Goal: Task Accomplishment & Management: Manage account settings

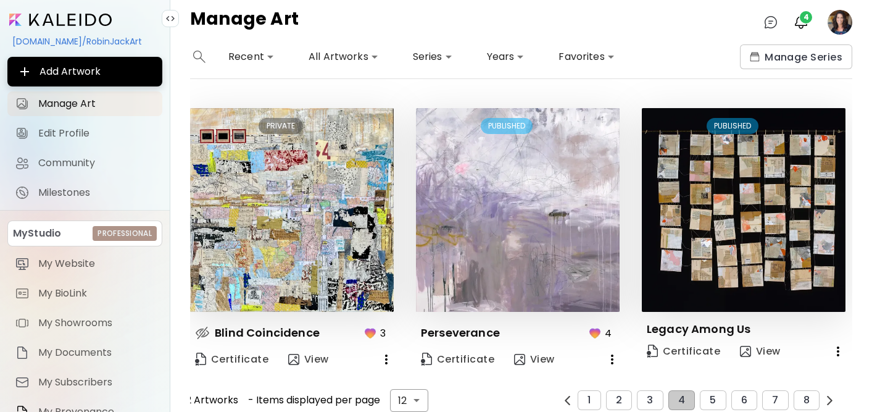
scroll to position [870, 0]
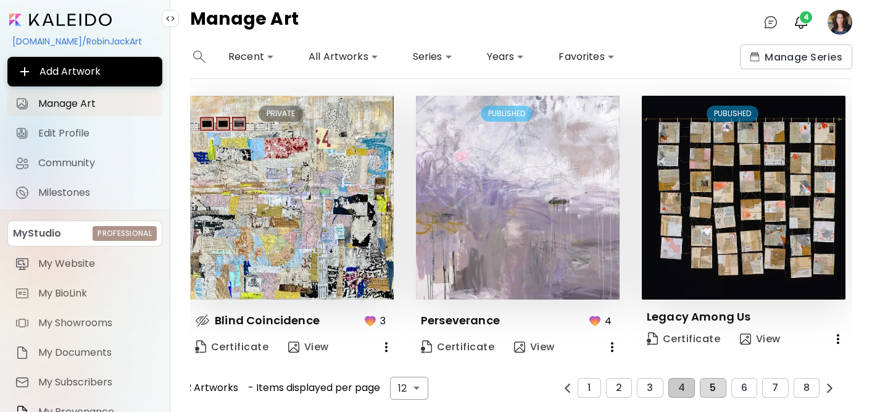
click at [717, 389] on button "5" at bounding box center [713, 388] width 26 height 20
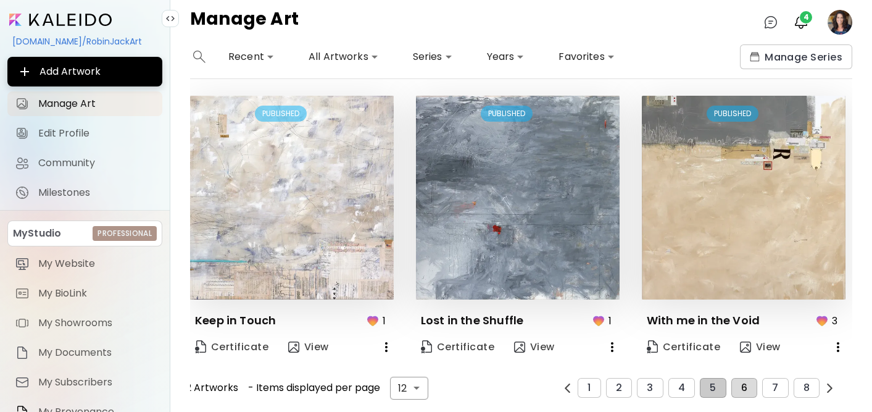
click at [746, 394] on button "6" at bounding box center [744, 388] width 26 height 20
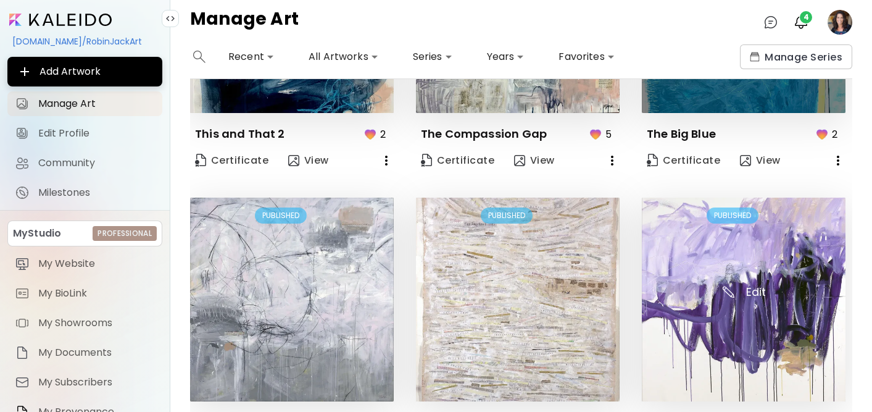
scroll to position [539, 0]
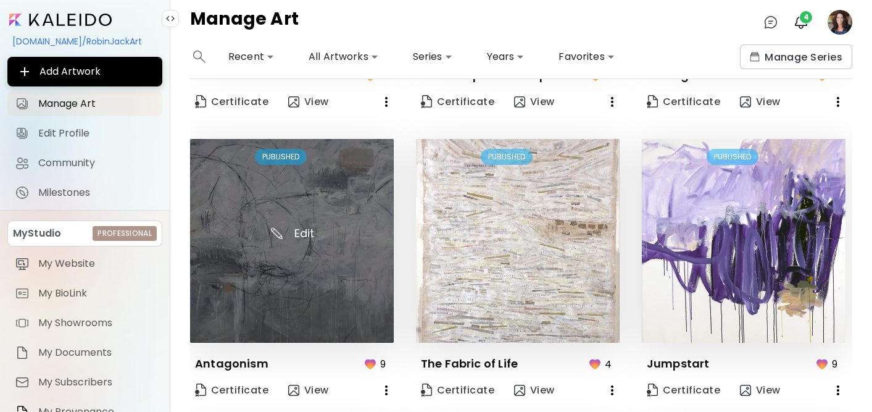
click at [351, 285] on img at bounding box center [292, 241] width 204 height 204
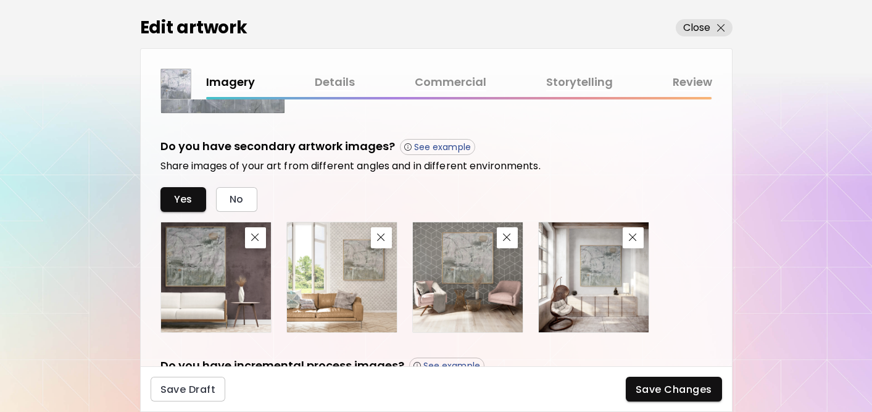
scroll to position [401, 0]
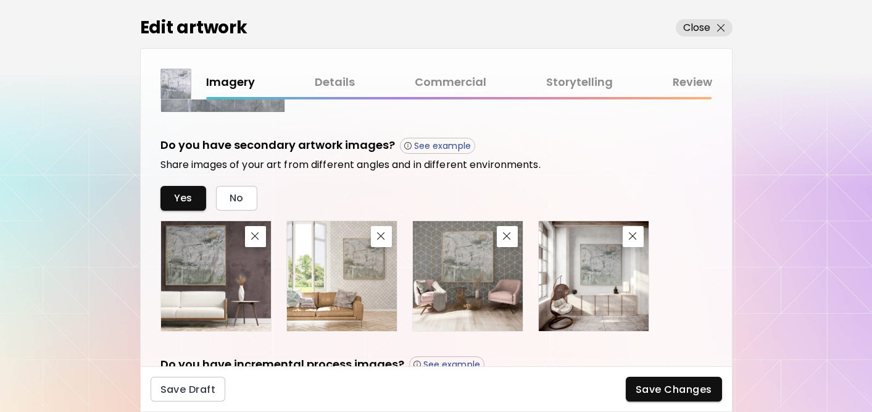
click at [336, 78] on link "Details" at bounding box center [335, 82] width 40 height 18
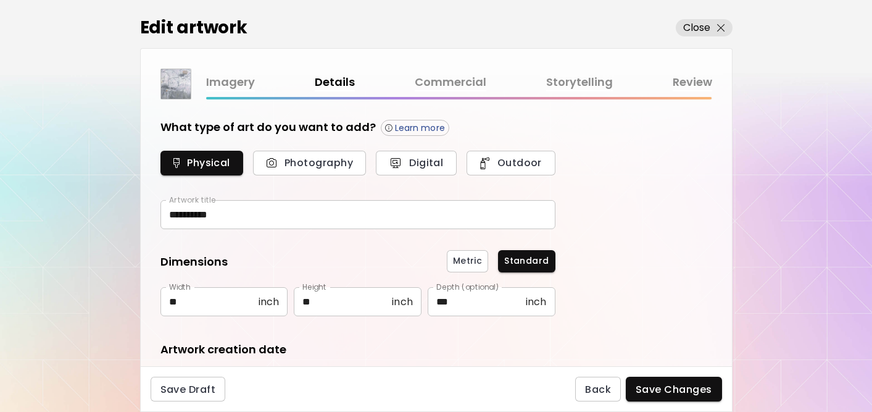
type input "********"
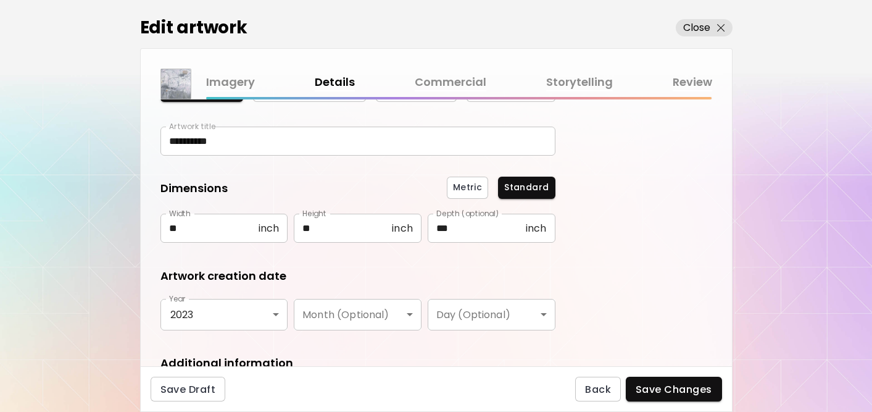
scroll to position [222, 0]
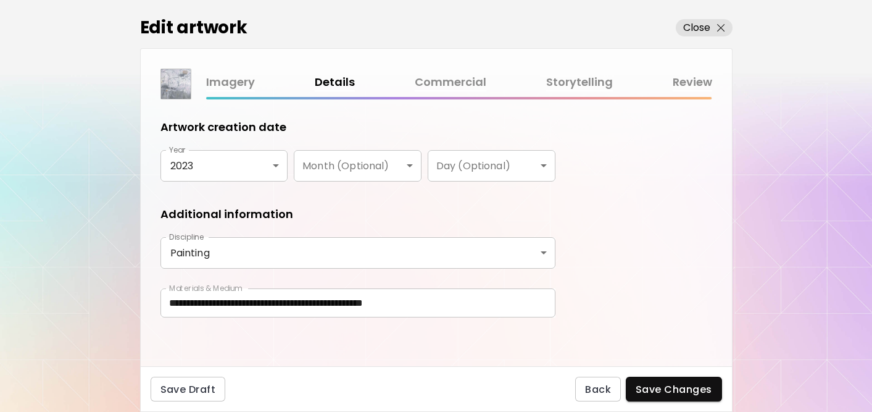
click at [560, 83] on link "Storytelling" at bounding box center [579, 82] width 67 height 18
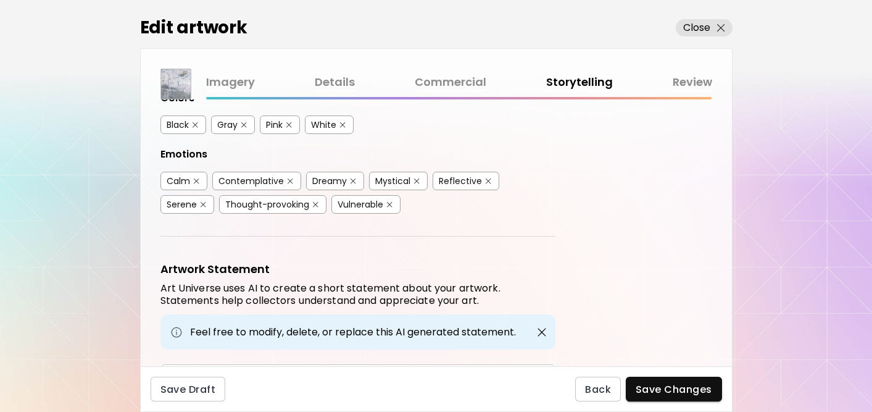
scroll to position [373, 0]
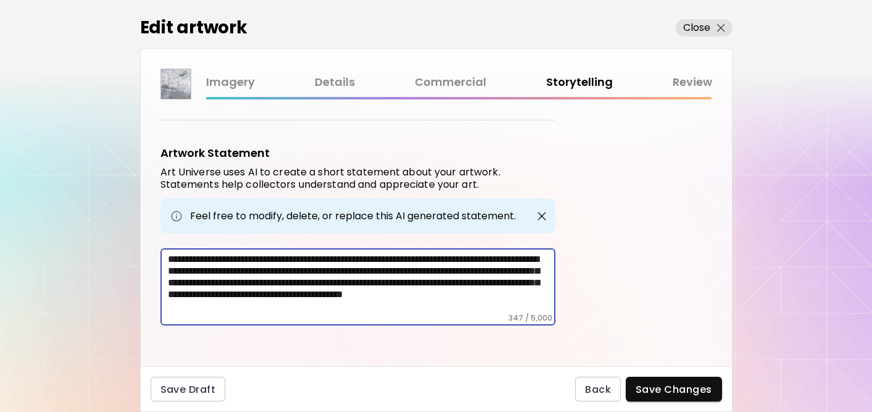
drag, startPoint x: 394, startPoint y: 304, endPoint x: 160, endPoint y: 246, distance: 241.6
click at [160, 248] on div "**********" at bounding box center [357, 286] width 395 height 77
click at [464, 80] on link "Commercial" at bounding box center [451, 82] width 72 height 18
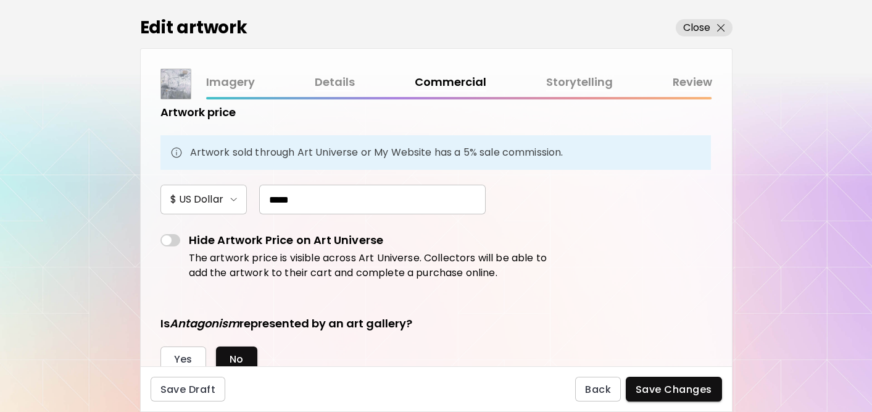
scroll to position [96, 0]
click at [339, 79] on link "Details" at bounding box center [335, 82] width 40 height 18
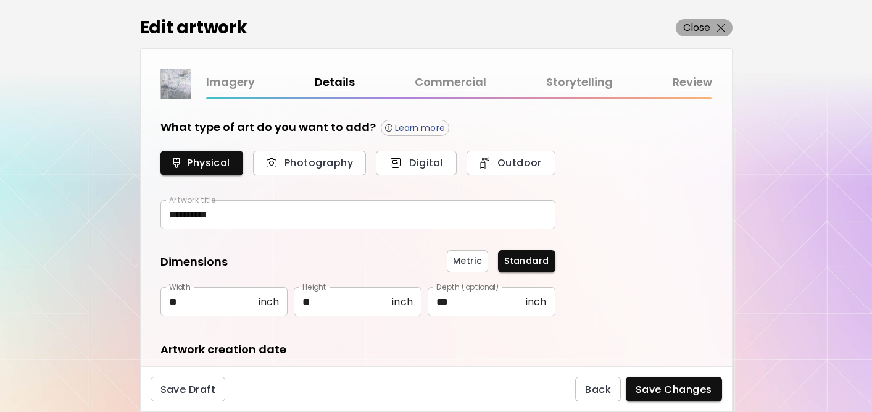
click at [689, 27] on p "Close" at bounding box center [697, 27] width 28 height 15
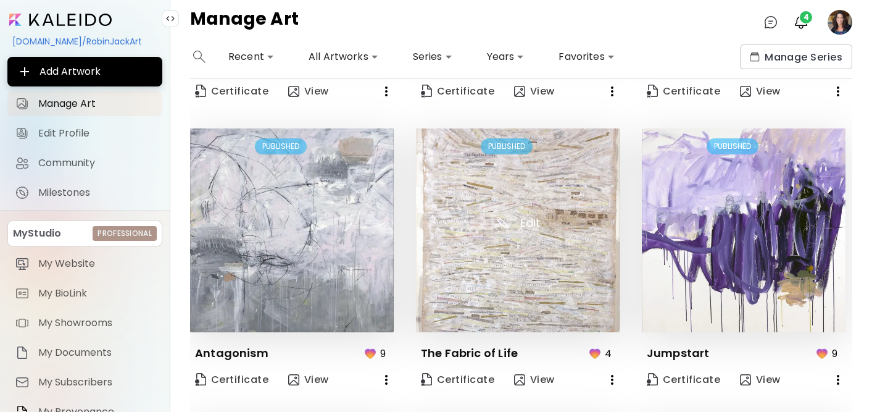
scroll to position [607, 0]
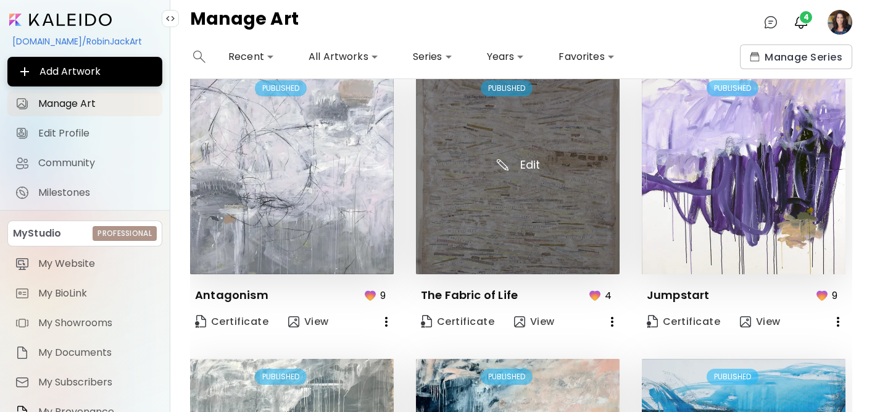
click at [544, 231] on img at bounding box center [518, 172] width 204 height 204
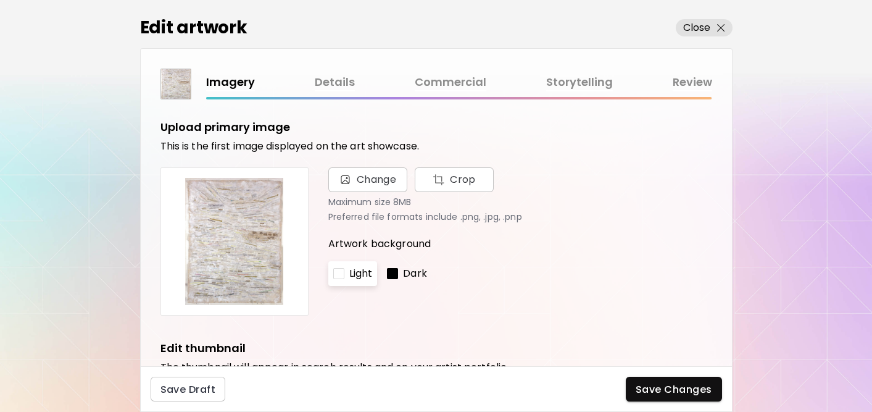
click at [346, 78] on link "Details" at bounding box center [335, 82] width 40 height 18
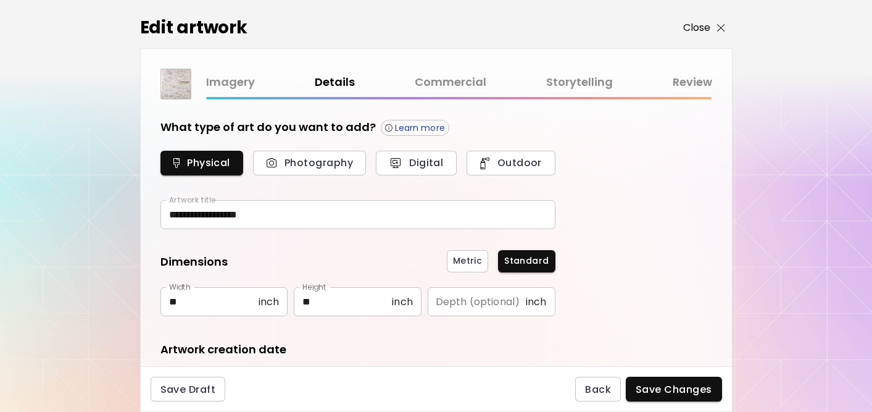
click at [694, 21] on p "Close" at bounding box center [697, 27] width 28 height 15
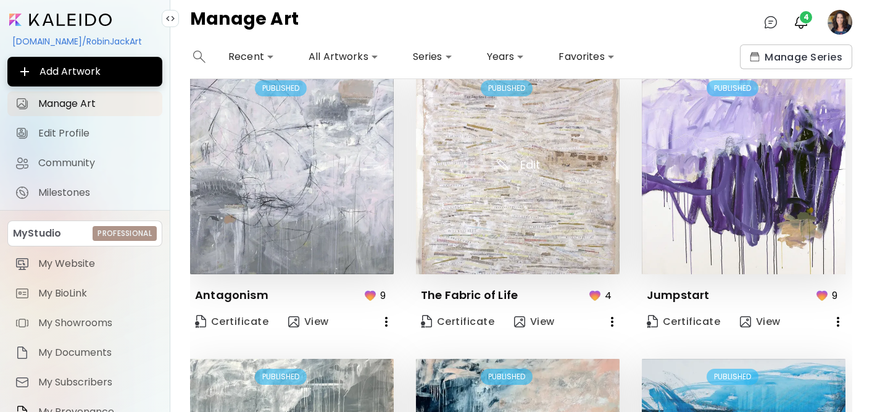
scroll to position [608, 0]
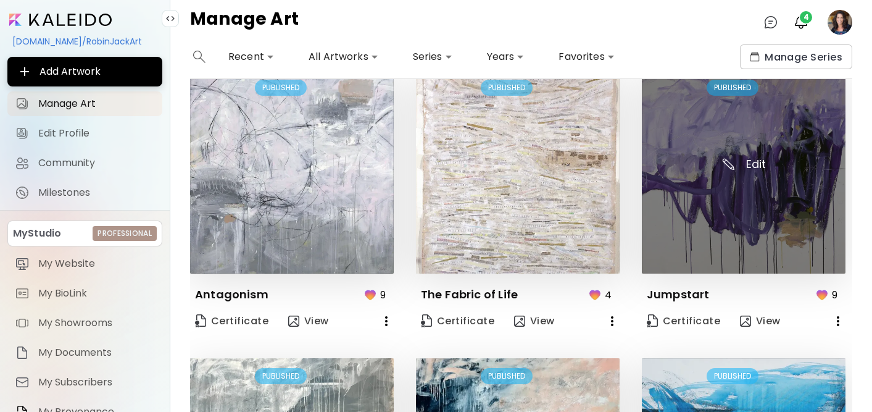
click at [680, 236] on img at bounding box center [744, 172] width 204 height 204
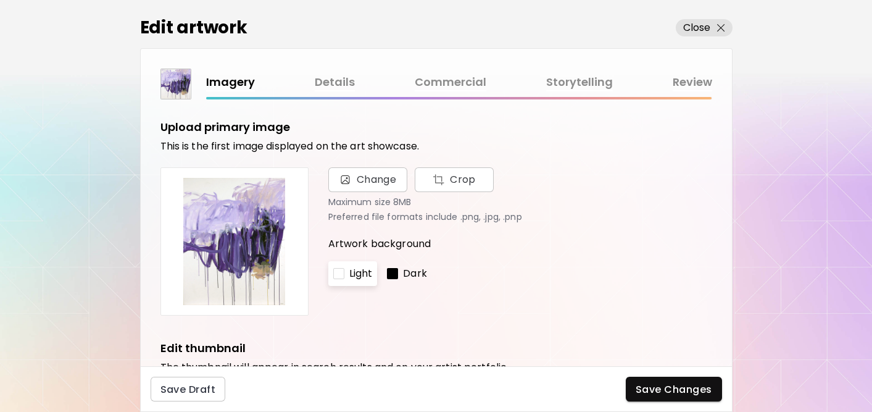
click at [327, 83] on link "Details" at bounding box center [335, 82] width 40 height 18
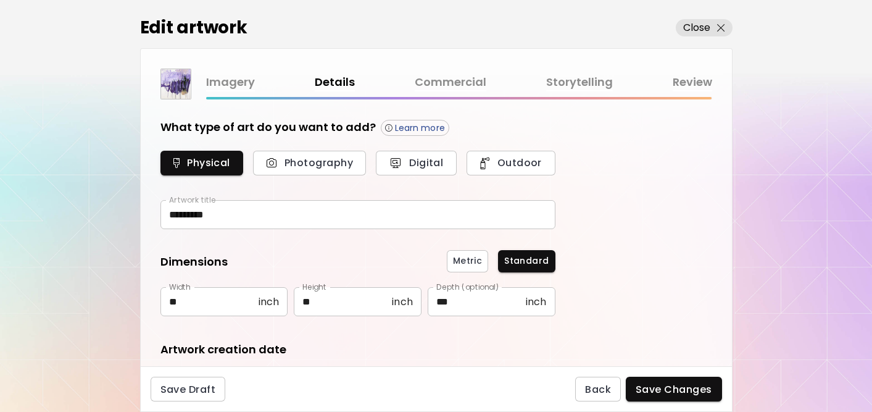
type input "**********"
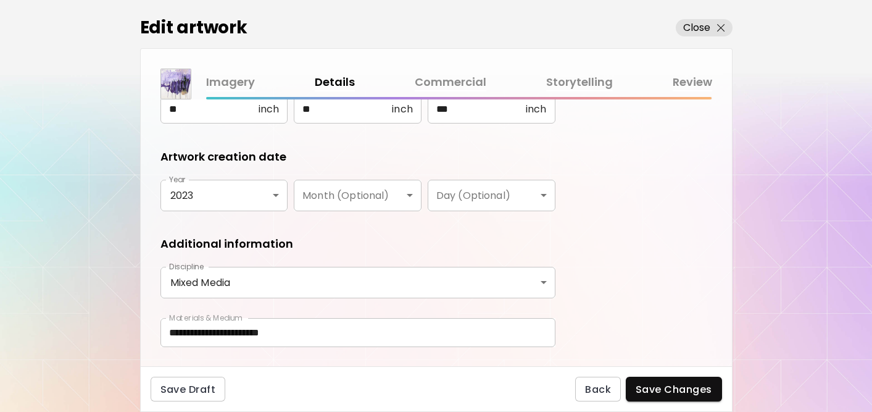
scroll to position [222, 0]
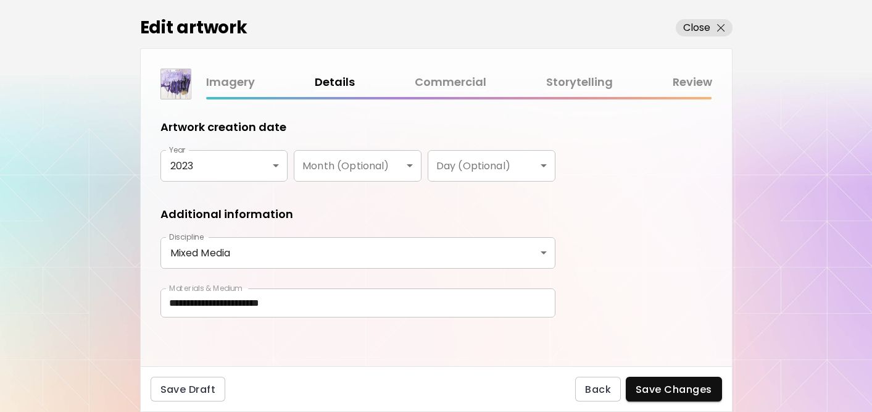
click at [441, 83] on link "Commercial" at bounding box center [451, 82] width 72 height 18
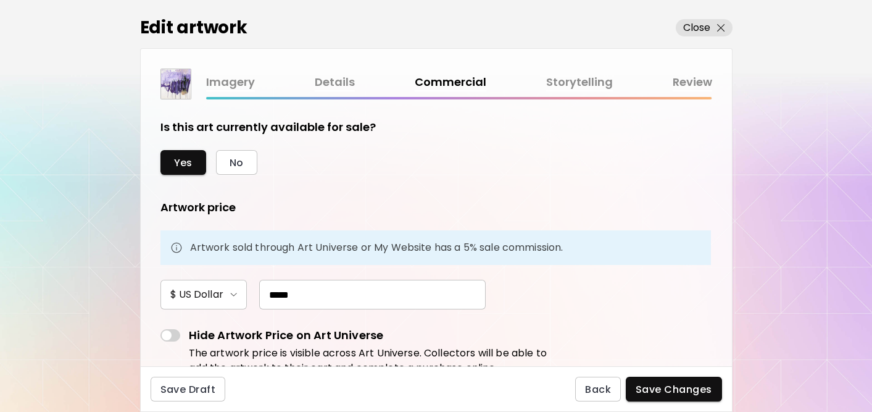
click at [339, 82] on link "Details" at bounding box center [335, 82] width 40 height 18
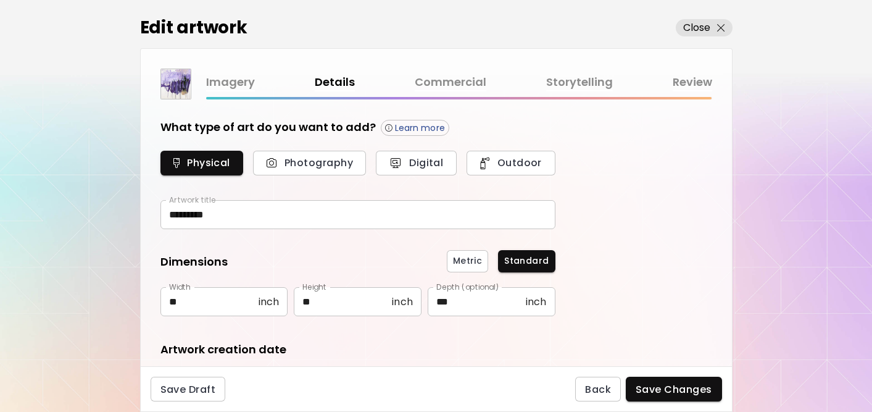
type input "**********"
click at [580, 83] on link "Storytelling" at bounding box center [579, 82] width 67 height 18
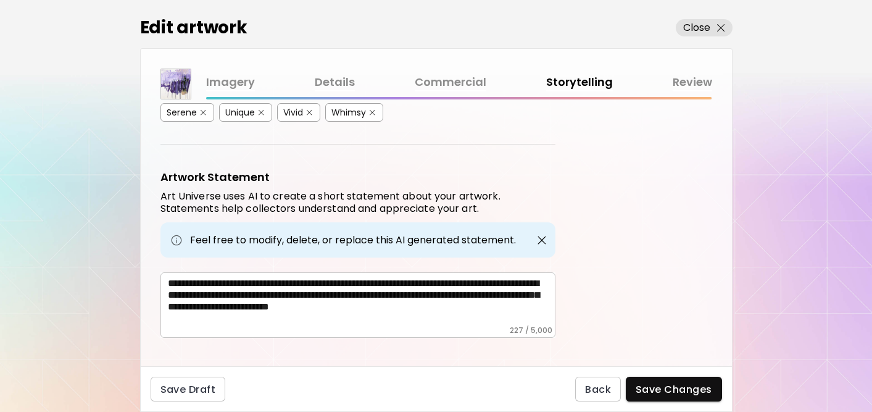
scroll to position [385, 0]
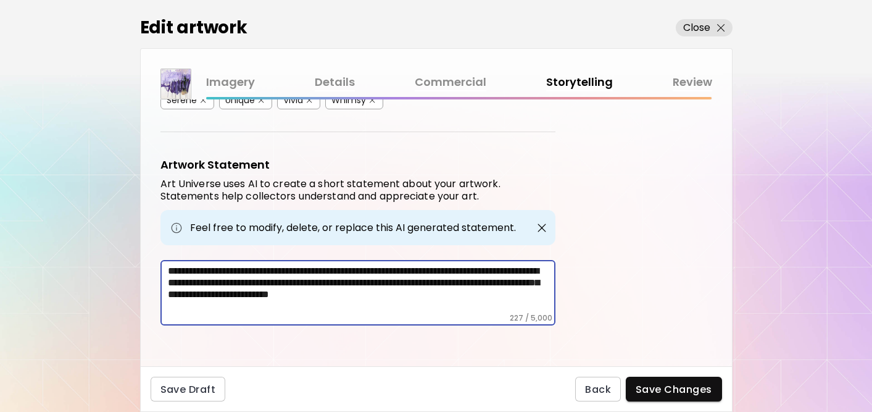
drag, startPoint x: 228, startPoint y: 308, endPoint x: 132, endPoint y: 249, distance: 112.5
click at [132, 249] on div "Edit artwork Close Imagery Details Commercial Storytelling Review Artwork Tags …" at bounding box center [436, 206] width 872 height 412
click at [451, 82] on link "Commercial" at bounding box center [451, 82] width 72 height 18
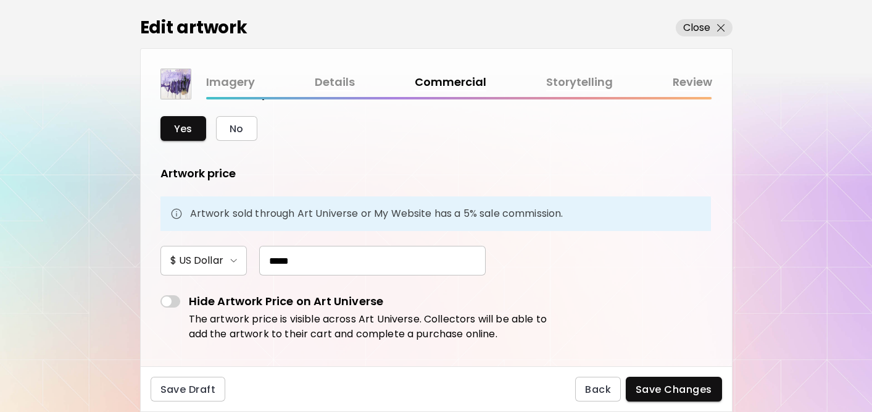
scroll to position [39, 0]
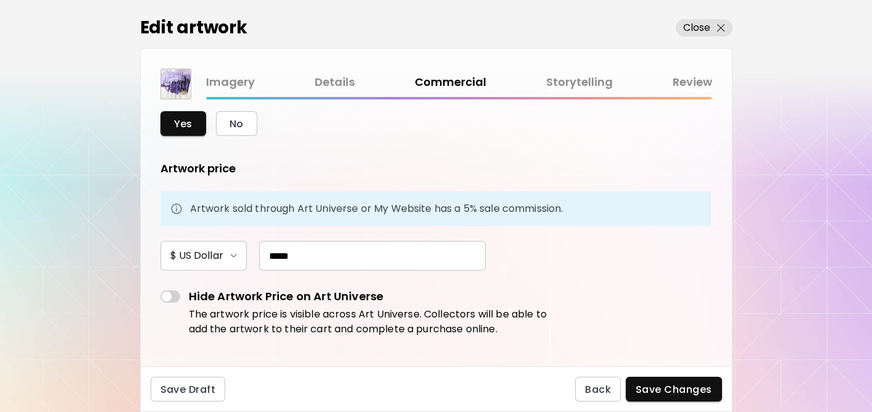
click at [282, 255] on input "*****" at bounding box center [372, 256] width 227 height 30
type input "*****"
click at [573, 273] on form "Is this art currently available for sale? Yes No Artwork price Artwork sold thr…" at bounding box center [436, 193] width 552 height 227
click at [646, 391] on span "Save Changes" at bounding box center [674, 389] width 77 height 13
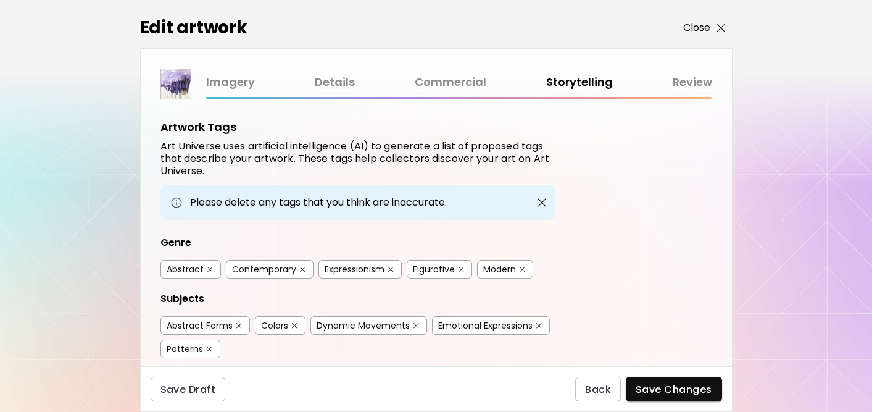
click at [695, 29] on p "Close" at bounding box center [697, 27] width 28 height 15
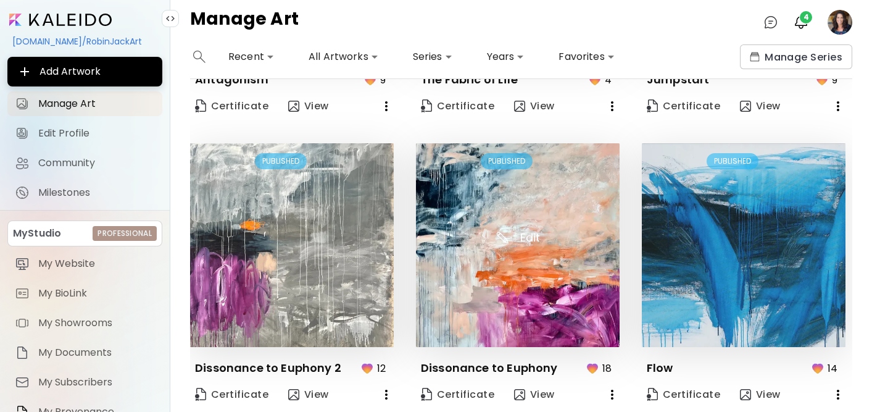
scroll to position [831, 0]
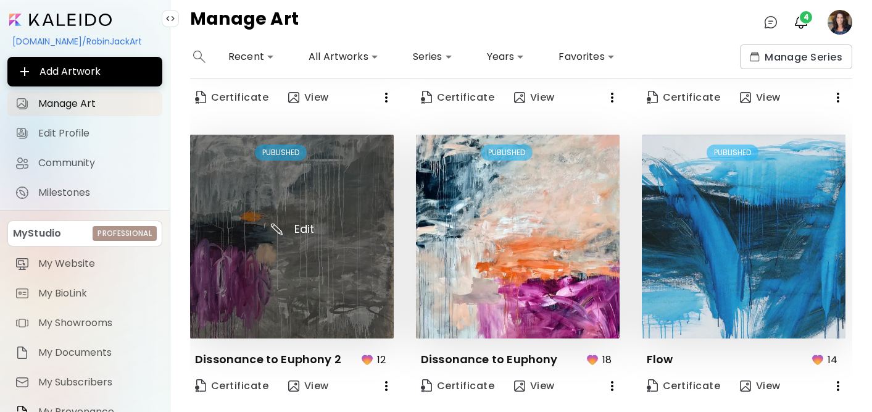
click at [346, 259] on img at bounding box center [292, 237] width 204 height 204
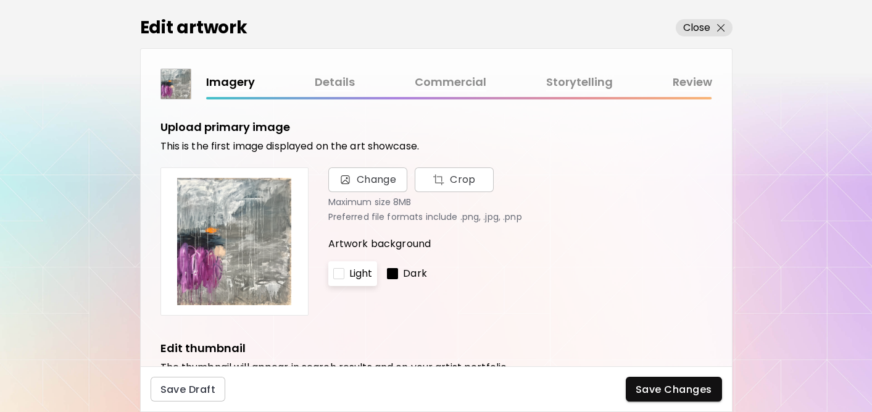
click at [342, 82] on link "Details" at bounding box center [335, 82] width 40 height 18
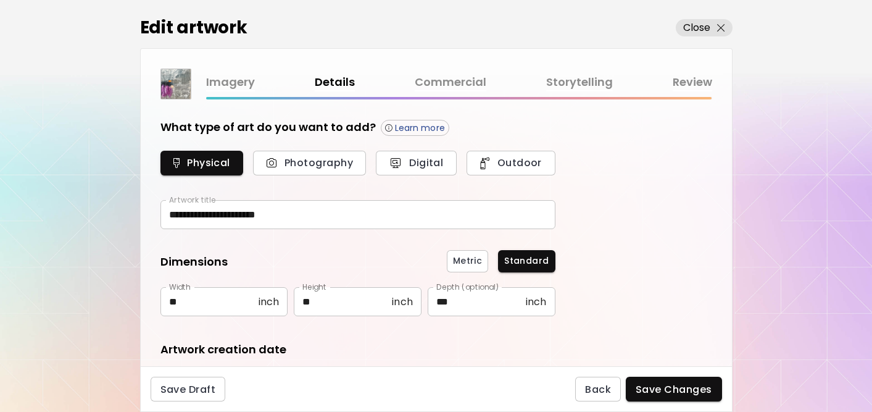
type input "**********"
